Goal: Transaction & Acquisition: Purchase product/service

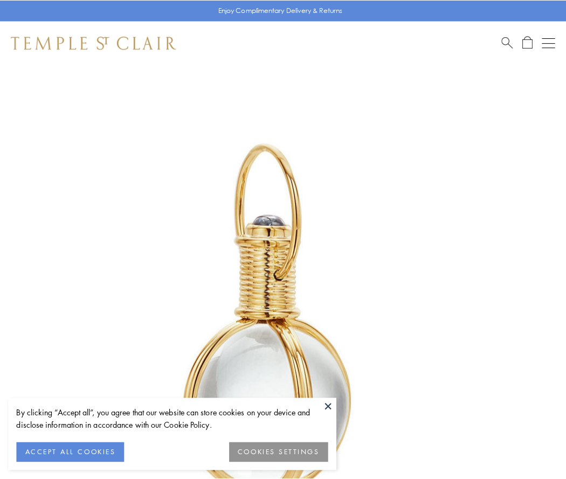
scroll to position [282, 0]
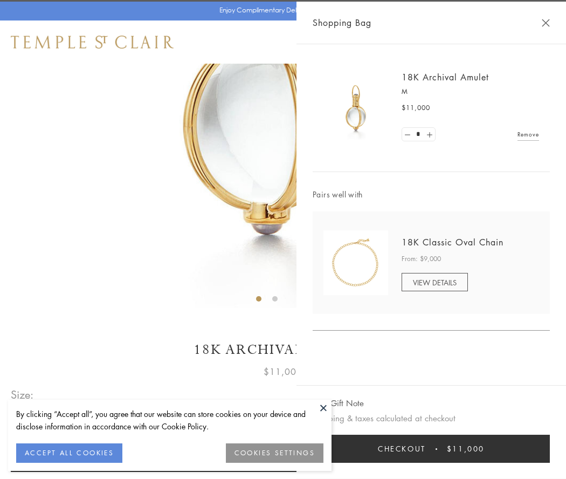
click at [432, 449] on button "Checkout $11,000" at bounding box center [431, 449] width 237 height 28
